Goal: Obtain resource: Obtain resource

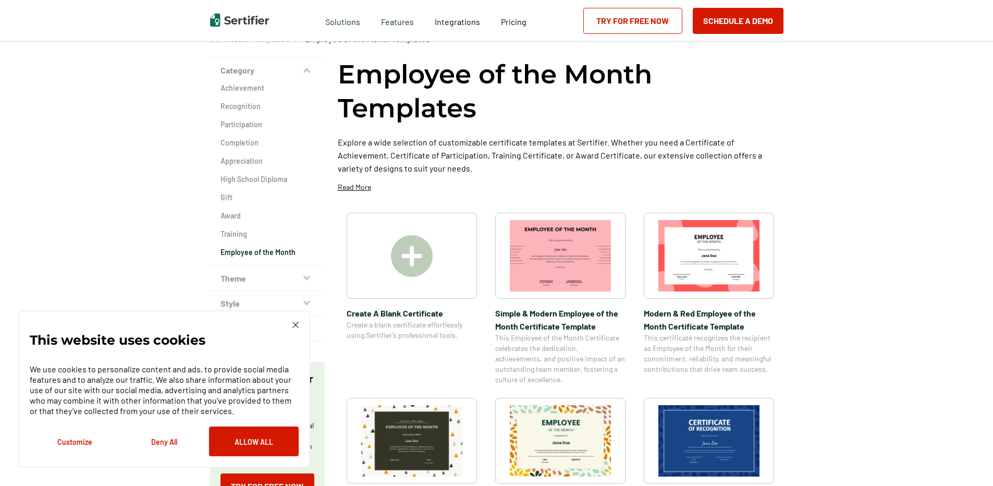
scroll to position [104, 0]
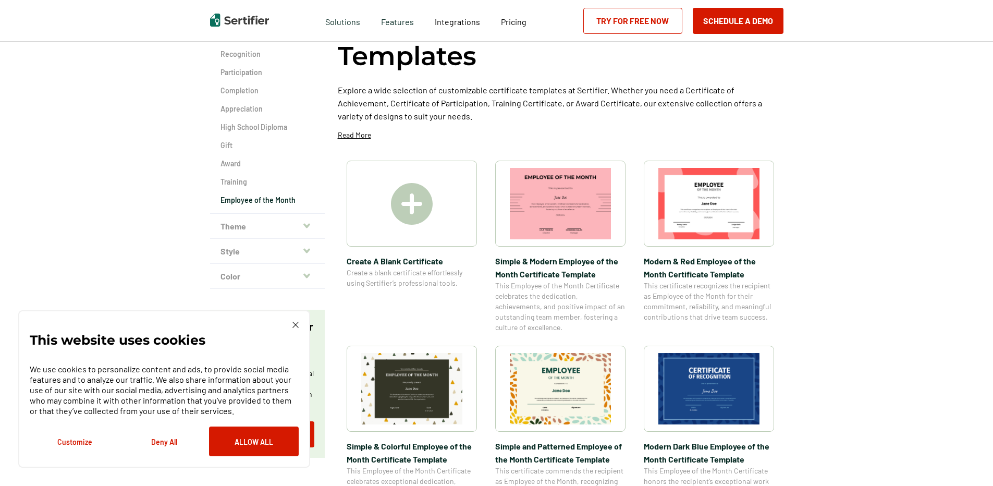
click at [555, 391] on img at bounding box center [560, 388] width 101 height 71
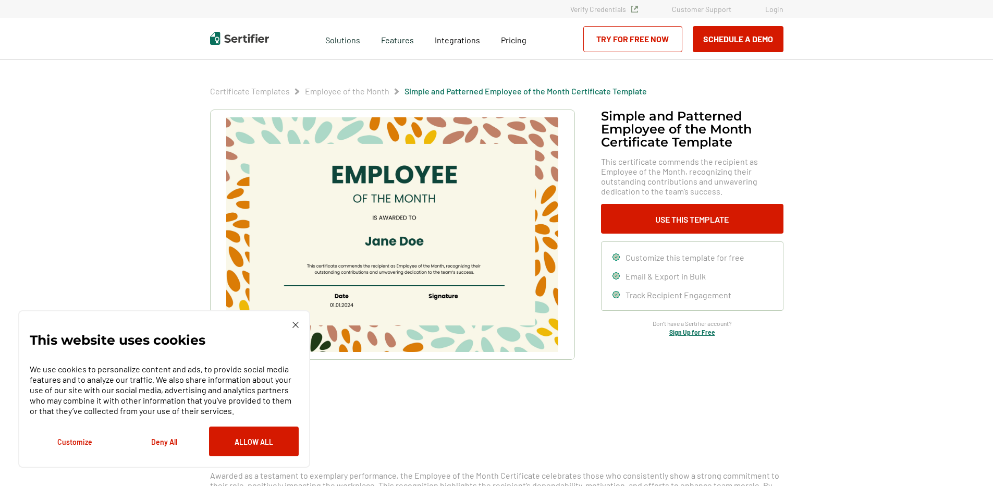
click at [293, 323] on img at bounding box center [295, 324] width 6 height 6
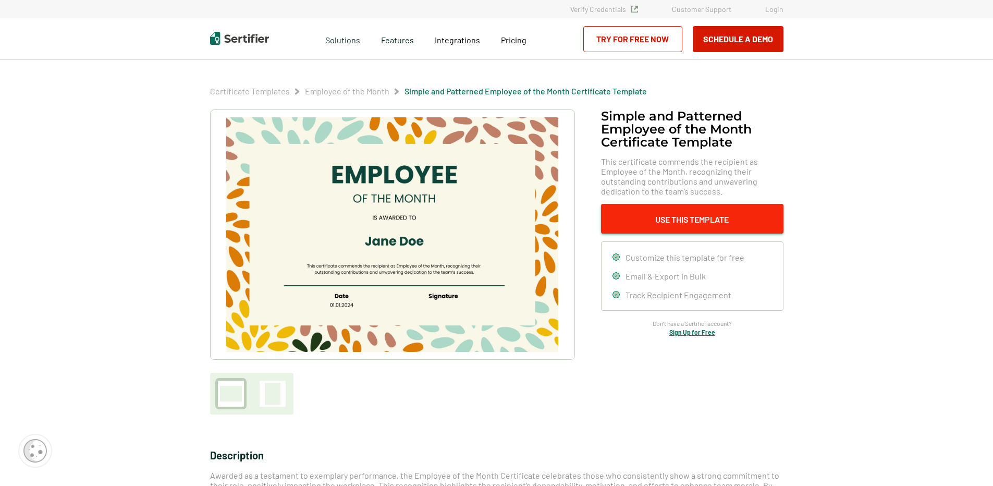
click at [654, 215] on button "Use This Template" at bounding box center [692, 219] width 182 height 30
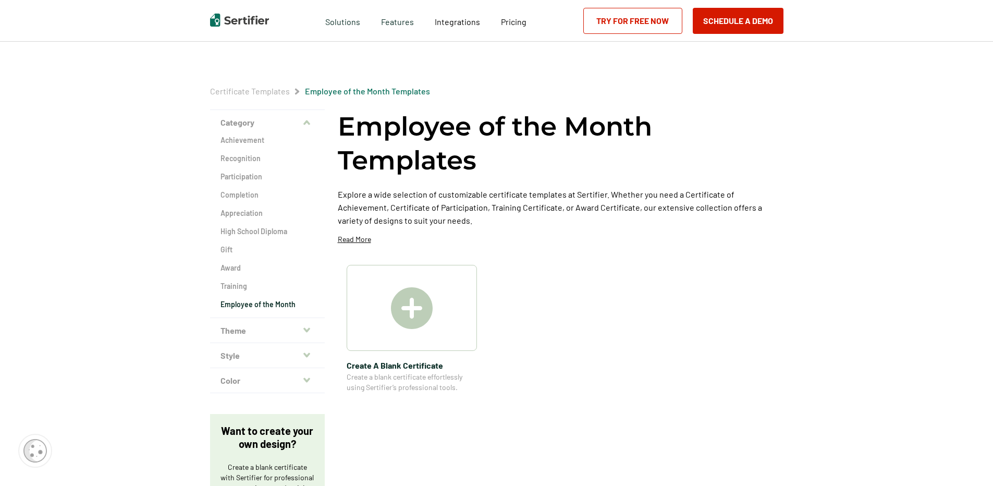
scroll to position [104, 0]
